Goal: Check status

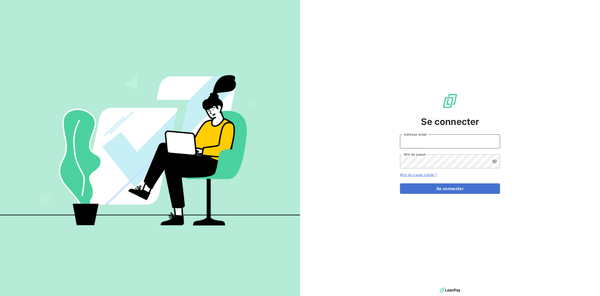
type input "[PERSON_NAME][EMAIL_ADDRESS][DOMAIN_NAME]"
click at [464, 183] on form "[PERSON_NAME][EMAIL_ADDRESS][DOMAIN_NAME] Adresse email Mot de passe Mot de pas…" at bounding box center [450, 165] width 100 height 60
click at [463, 186] on button "Se connecter" at bounding box center [450, 189] width 100 height 11
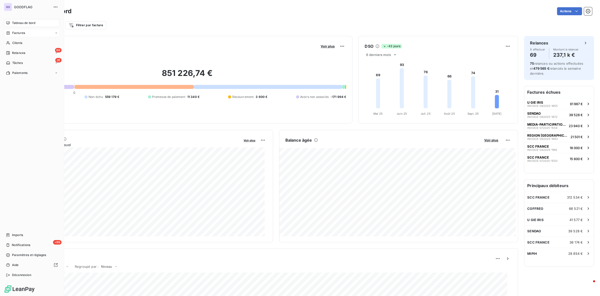
click at [9, 33] on icon at bounding box center [8, 33] width 4 height 4
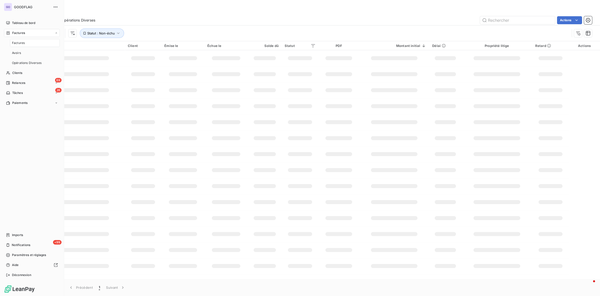
click at [30, 46] on div "Factures" at bounding box center [35, 43] width 50 height 8
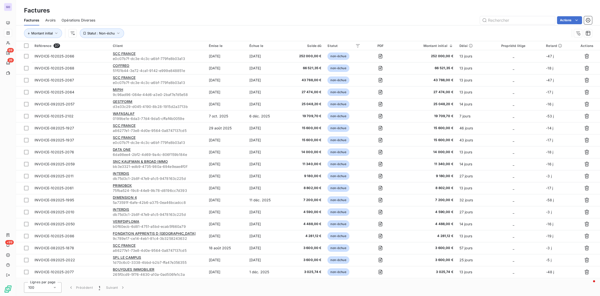
click at [314, 46] on div "Solde dû" at bounding box center [305, 46] width 34 height 4
click at [445, 46] on html "GO 69 26 +99 Factures Factures Avoirs Opérations Diverses Actions Montant initi…" at bounding box center [300, 148] width 600 height 296
click at [442, 46] on icon at bounding box center [443, 45] width 5 height 5
click at [91, 34] on span "Statut : Non-échu" at bounding box center [101, 33] width 28 height 4
click at [147, 47] on span "non-échue" at bounding box center [150, 46] width 19 height 5
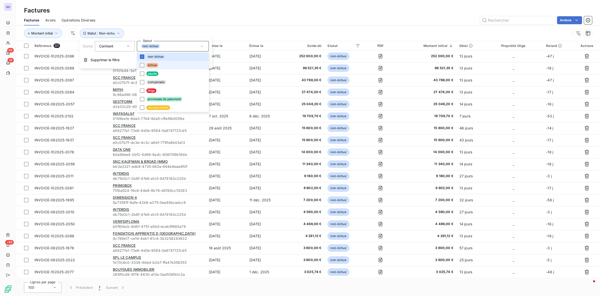
click at [156, 64] on span "échue" at bounding box center [152, 65] width 12 height 5
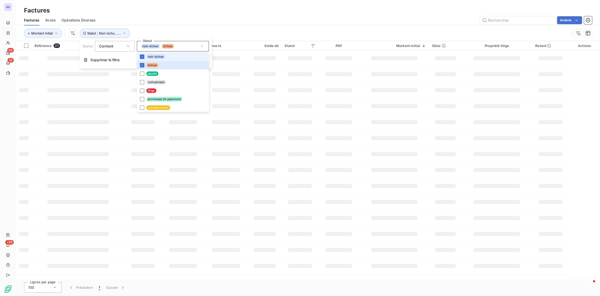
click at [159, 57] on span "non-échue" at bounding box center [155, 57] width 19 height 5
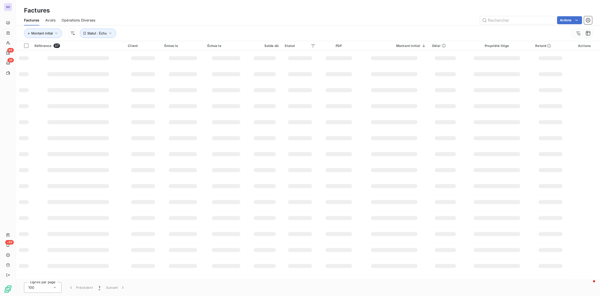
click at [221, 32] on div "Montant initial Statut : Échu" at bounding box center [297, 34] width 546 height 10
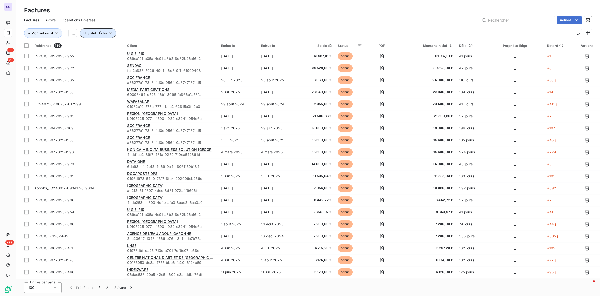
click at [99, 36] on button "Statut : Échu" at bounding box center [98, 34] width 36 height 10
click at [161, 48] on div "échue" at bounding box center [173, 46] width 72 height 11
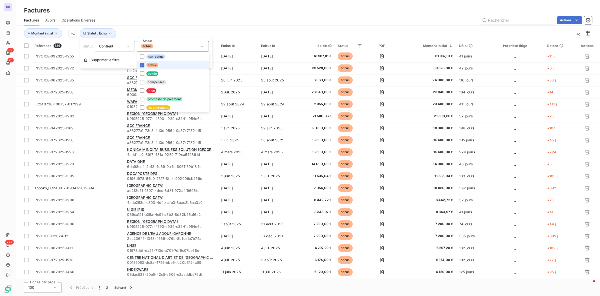
click at [152, 64] on span "échue" at bounding box center [152, 65] width 12 height 5
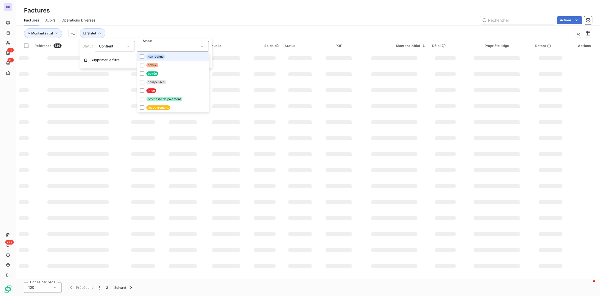
click at [154, 58] on span "non-échue" at bounding box center [155, 57] width 19 height 5
click at [231, 33] on div "Montant initial Statut : Non-échu" at bounding box center [297, 34] width 546 height 10
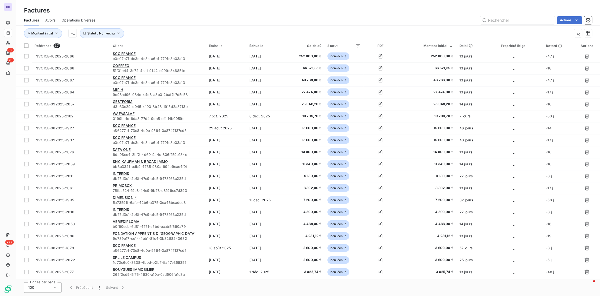
click at [317, 46] on div "Solde dû" at bounding box center [305, 46] width 34 height 4
